Goal: Task Accomplishment & Management: Use online tool/utility

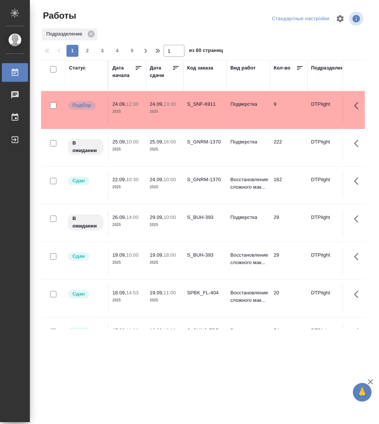
click at [79, 66] on div "Статус" at bounding box center [77, 67] width 17 height 7
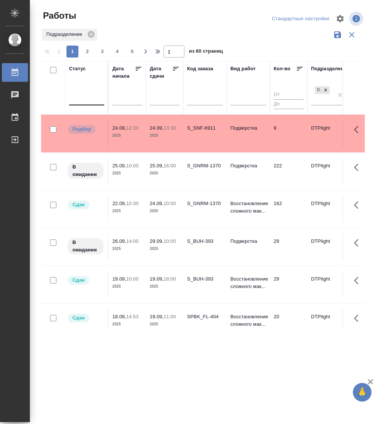
click at [91, 103] on div at bounding box center [86, 98] width 35 height 14
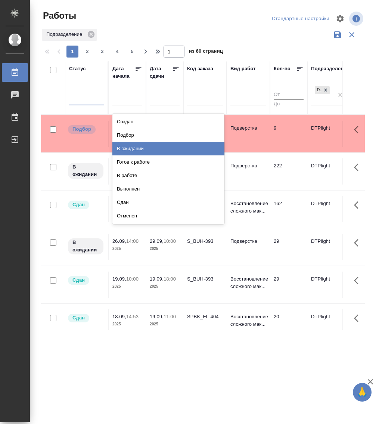
click at [143, 149] on div "В ожидании" at bounding box center [168, 148] width 112 height 13
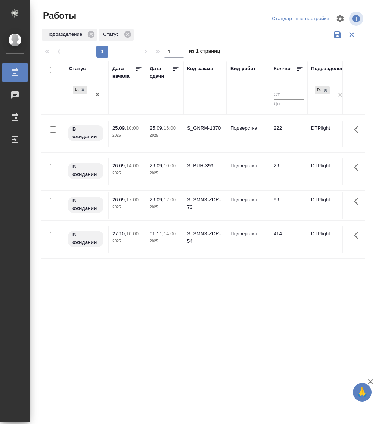
click at [83, 101] on div "В ожидании" at bounding box center [80, 94] width 22 height 20
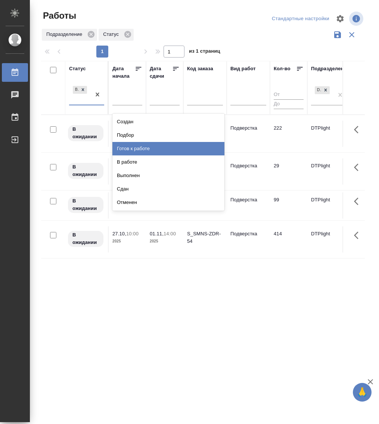
click at [139, 146] on div "Готов к работе" at bounding box center [168, 148] width 112 height 13
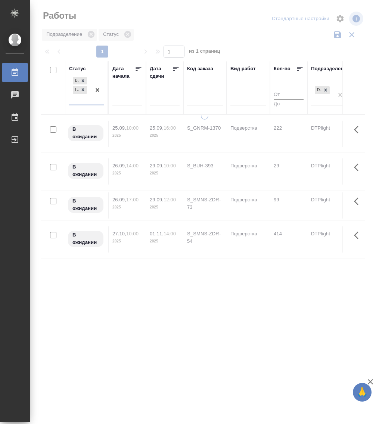
click at [83, 102] on div "В ожидании Готов к работе" at bounding box center [80, 89] width 22 height 29
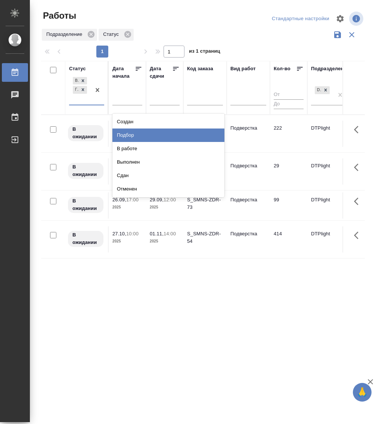
click at [148, 136] on div "Подбор" at bounding box center [168, 134] width 112 height 13
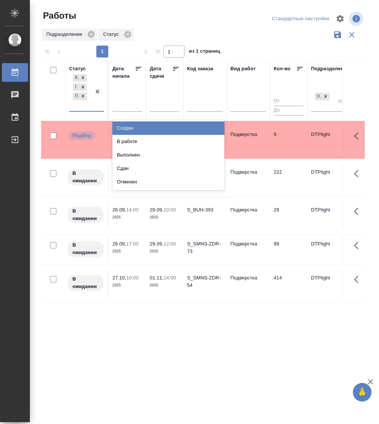
click at [82, 110] on div "В ожидании Готов к работе Подбор" at bounding box center [80, 91] width 22 height 38
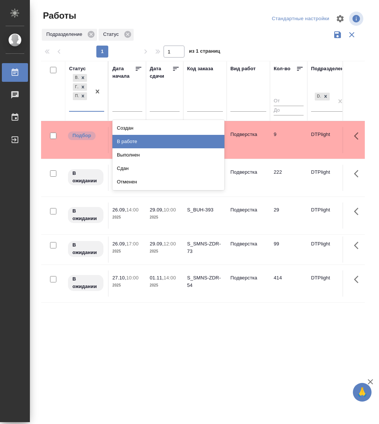
click at [139, 140] on div "В работе" at bounding box center [168, 141] width 112 height 13
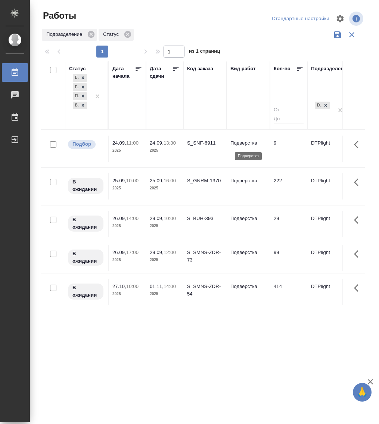
click at [240, 142] on p "Подверстка" at bounding box center [248, 142] width 36 height 7
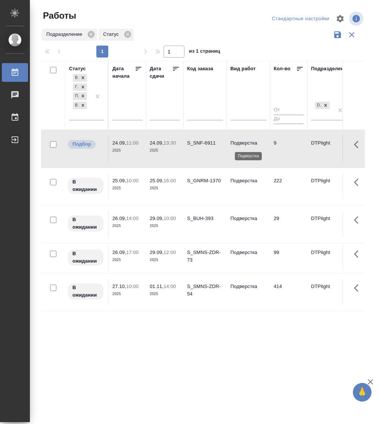
click at [240, 142] on p "Подверстка" at bounding box center [248, 142] width 36 height 7
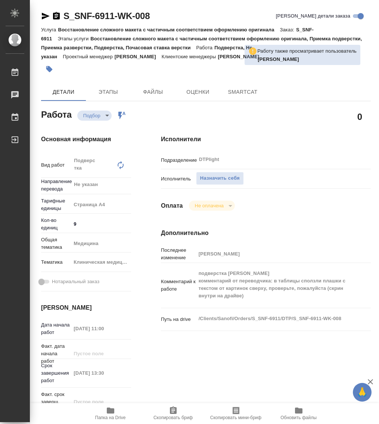
type textarea "x"
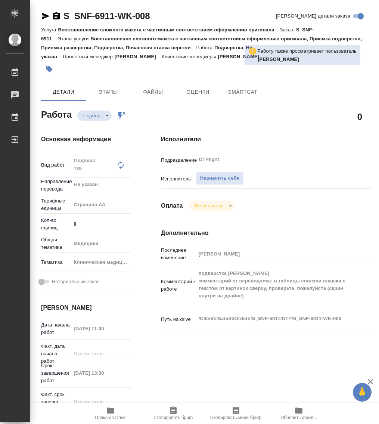
type textarea "x"
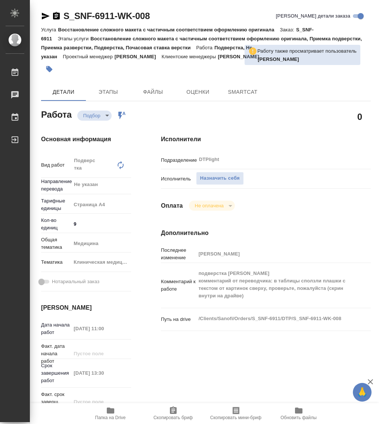
type textarea "x"
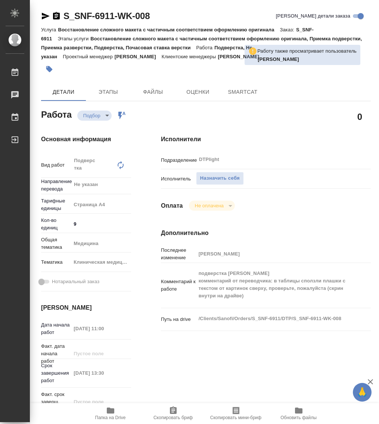
type textarea "x"
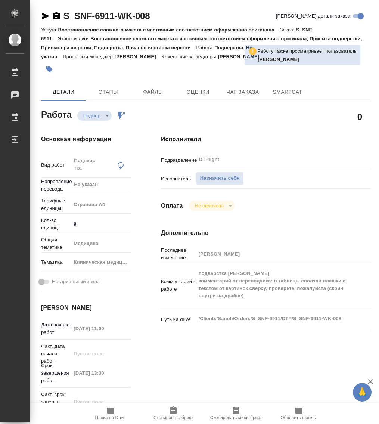
type textarea "x"
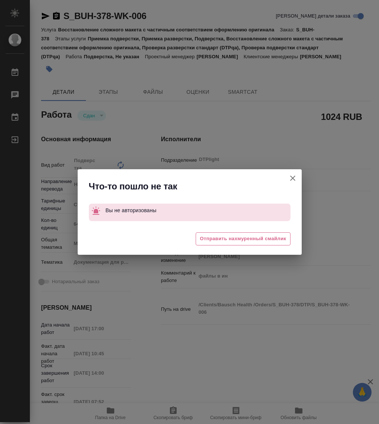
type textarea "x"
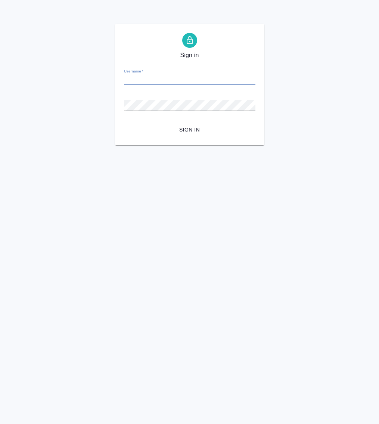
type input "m.guzov@awatera.com"
click at [200, 129] on span "Sign in" at bounding box center [189, 129] width 119 height 9
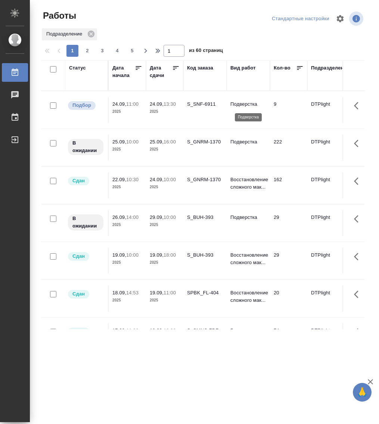
click at [248, 108] on p "Подверстка" at bounding box center [248, 103] width 36 height 7
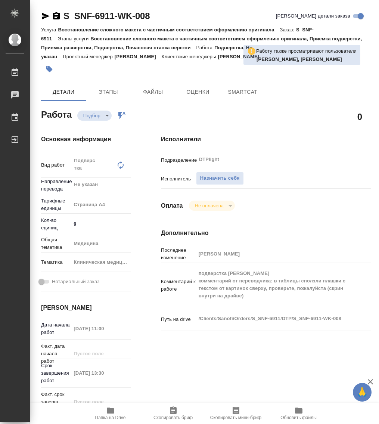
type textarea "x"
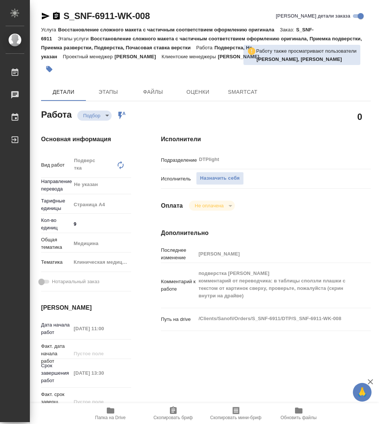
type textarea "x"
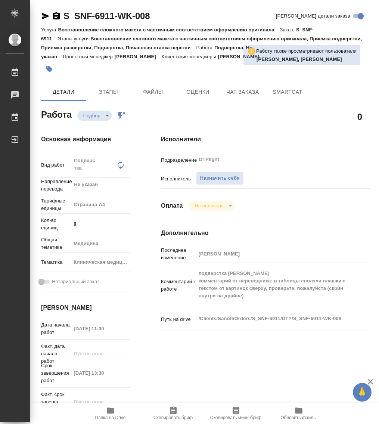
type textarea "x"
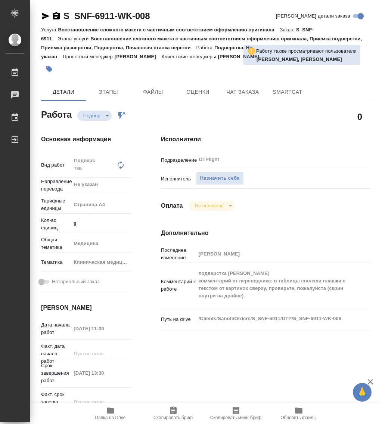
type textarea "x"
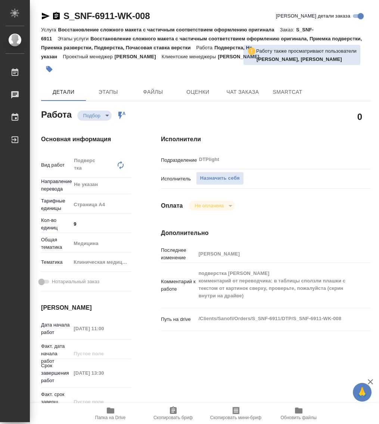
type textarea "x"
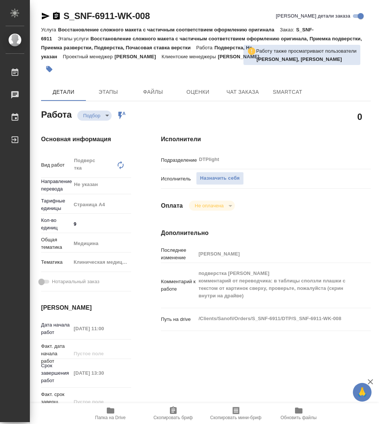
type textarea "x"
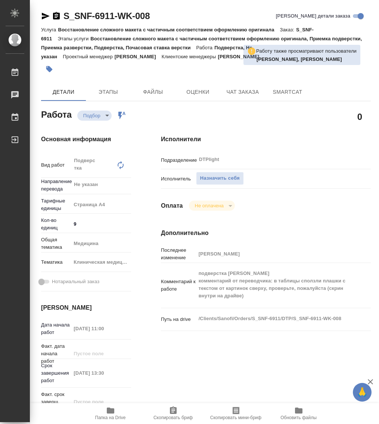
type textarea "x"
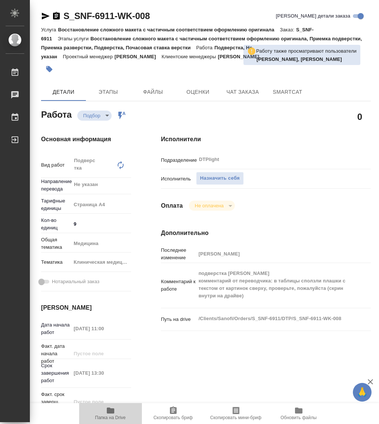
click at [110, 411] on icon "button" at bounding box center [110, 410] width 7 height 6
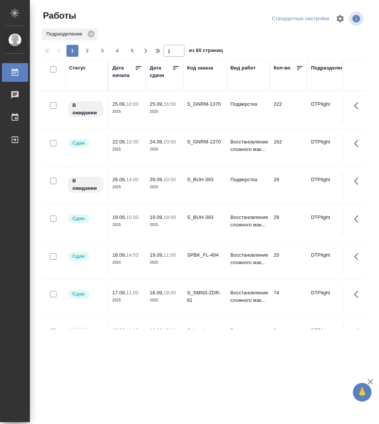
click at [77, 70] on div "Статус" at bounding box center [77, 67] width 17 height 7
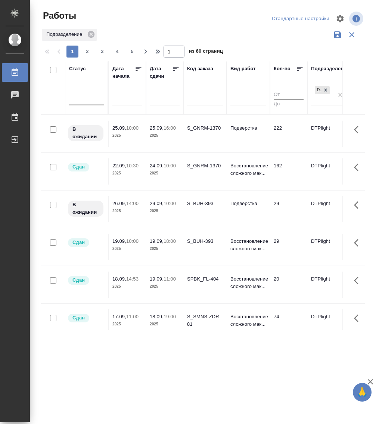
click at [84, 104] on div at bounding box center [86, 98] width 35 height 14
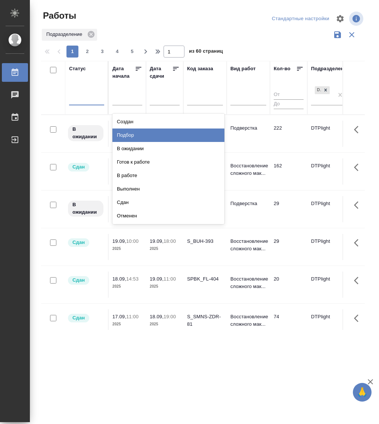
click at [149, 137] on div "Подбор" at bounding box center [168, 134] width 112 height 13
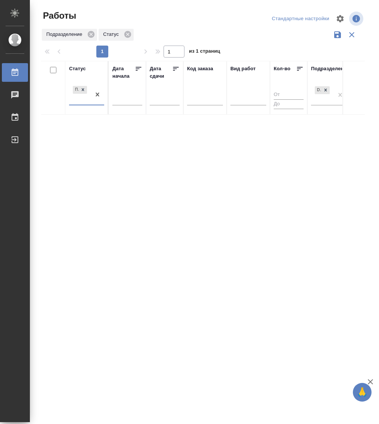
click at [91, 103] on div at bounding box center [97, 94] width 13 height 20
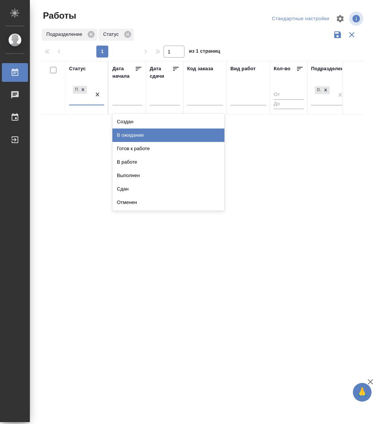
click at [137, 135] on div "В ожидании" at bounding box center [168, 134] width 112 height 13
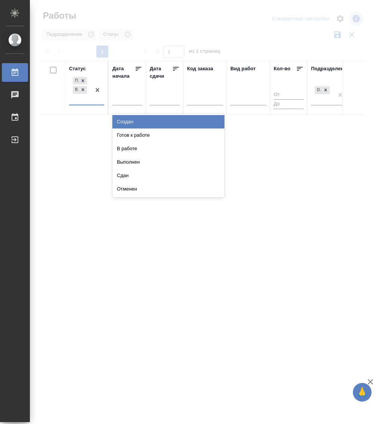
click at [87, 104] on div "Подбор В ожидании" at bounding box center [80, 89] width 22 height 29
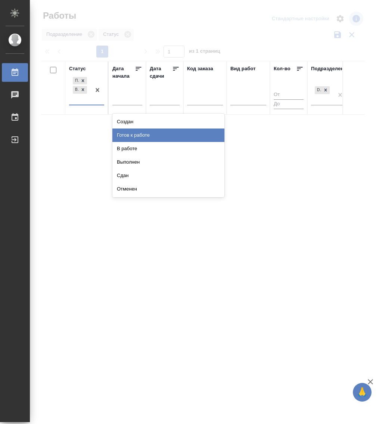
click at [136, 138] on div "Готов к работе" at bounding box center [168, 134] width 112 height 13
